Goal: Check status: Check status

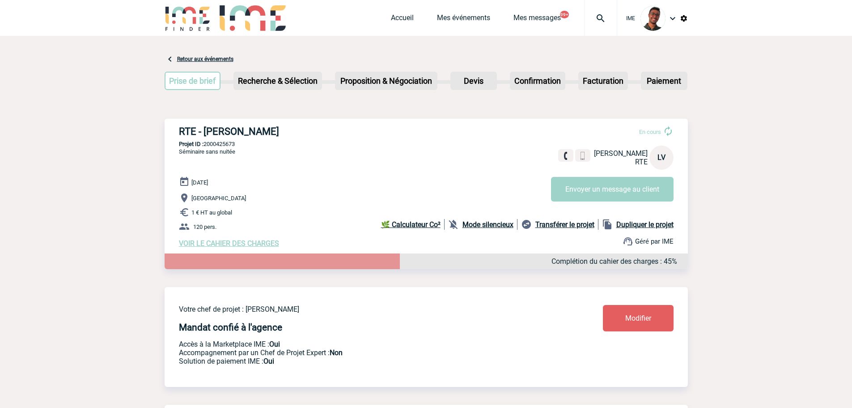
click at [437, 10] on div "Accueil Mes événements Mes messages 99+ Projet, client Projet, client" at bounding box center [504, 18] width 226 height 36
click at [439, 13] on div "Accueil Mes événements Mes messages 99+ Projet, client Projet, client" at bounding box center [504, 18] width 226 height 36
click at [439, 13] on link "Mes événements" at bounding box center [463, 19] width 53 height 13
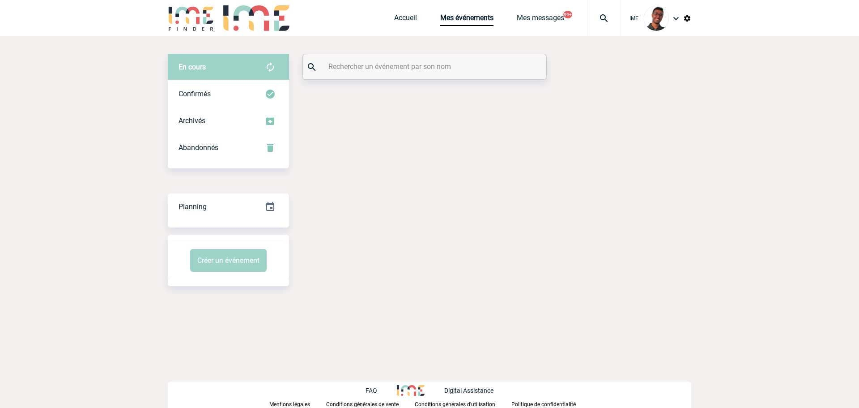
click at [435, 62] on input "text" at bounding box center [425, 66] width 199 height 13
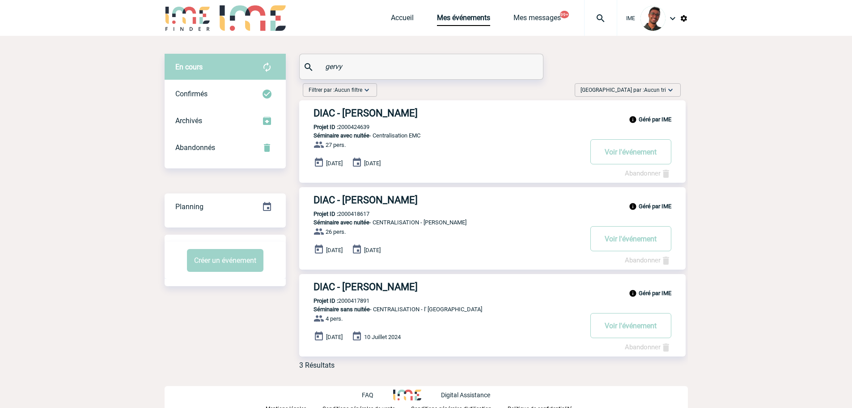
type input "gervy"
click at [358, 128] on p "Projet ID : 2000424639" at bounding box center [334, 126] width 70 height 7
copy p "2000424639"
click at [364, 213] on p "Projet ID : 2000418617" at bounding box center [334, 213] width 70 height 7
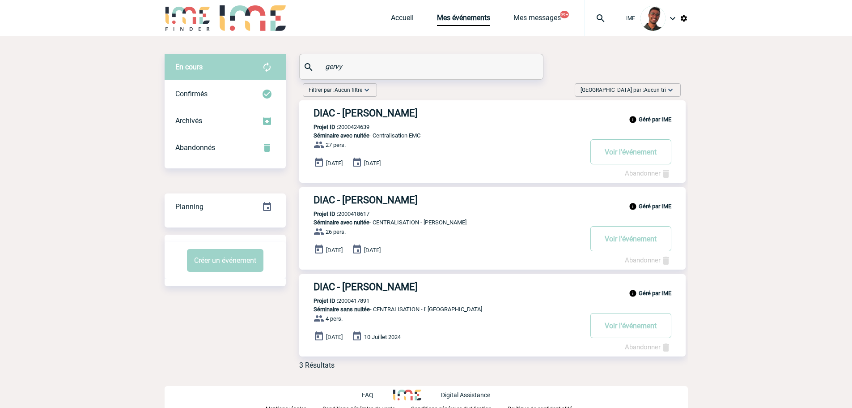
click at [364, 213] on p "Projet ID : 2000418617" at bounding box center [334, 213] width 70 height 7
copy p "2000418617"
click at [294, 204] on div "Filtrer par : Aucun filtre Aucun filtre Prise de brief Recherche & Sélection Pr…" at bounding box center [487, 228] width 402 height 297
